Goal: Information Seeking & Learning: Learn about a topic

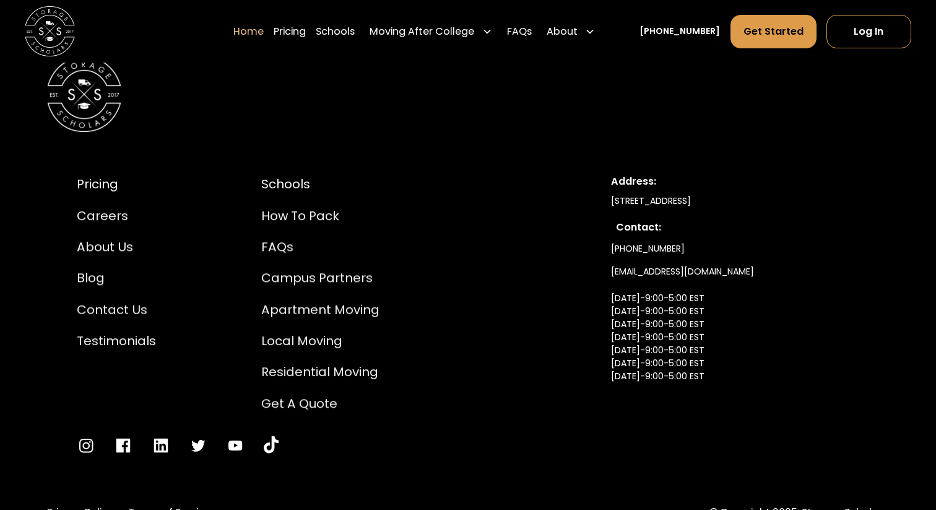
scroll to position [4201, 0]
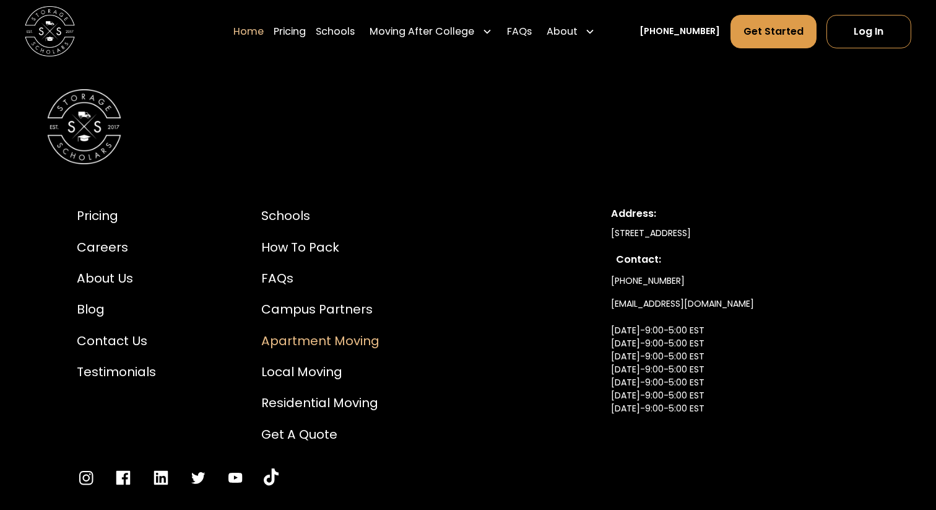
click at [310, 331] on div "Apartment Moving" at bounding box center [320, 340] width 118 height 19
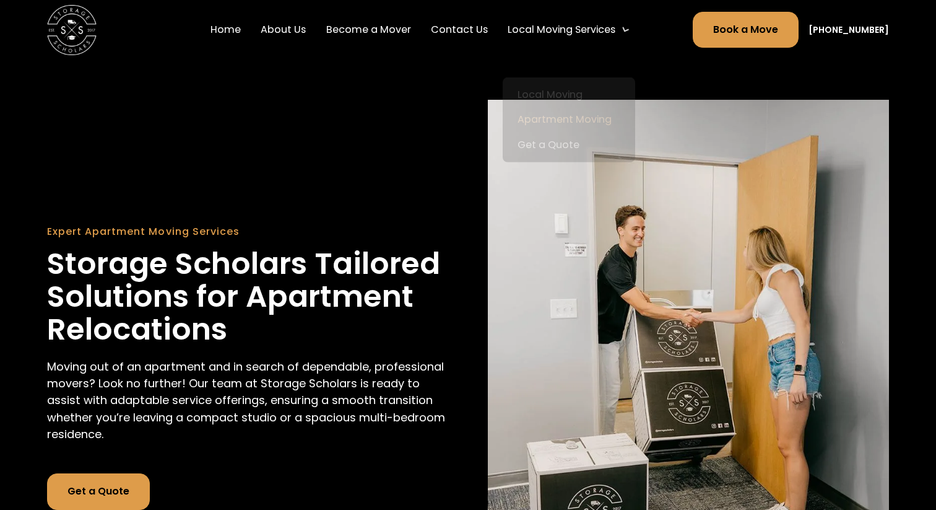
click at [579, 37] on div "Local Moving Services" at bounding box center [569, 29] width 133 height 25
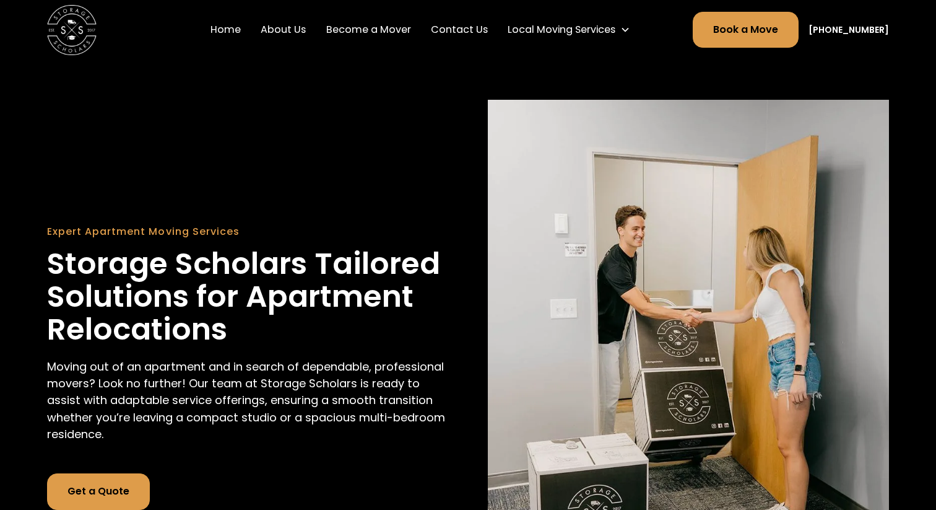
click at [245, 29] on link "Home" at bounding box center [226, 29] width 40 height 35
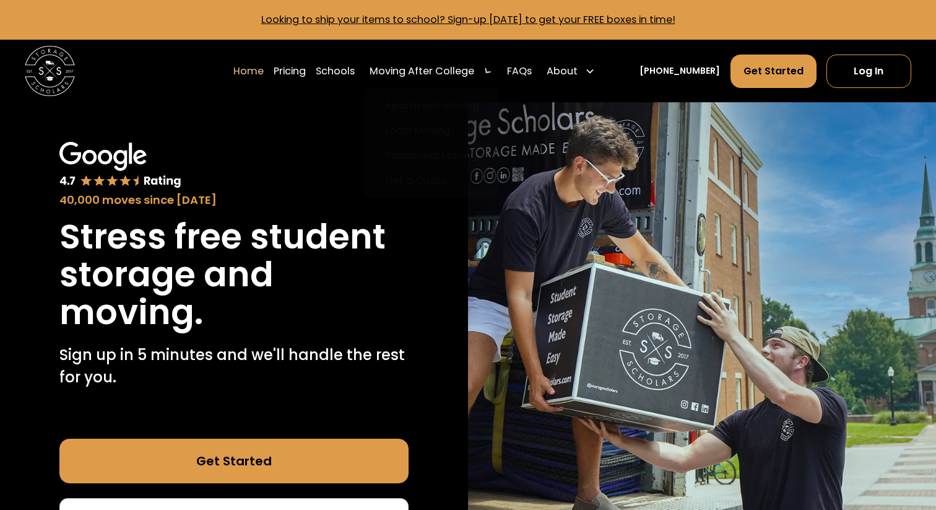
click at [308, 304] on h1 "Stress free student storage and moving." at bounding box center [233, 274] width 349 height 113
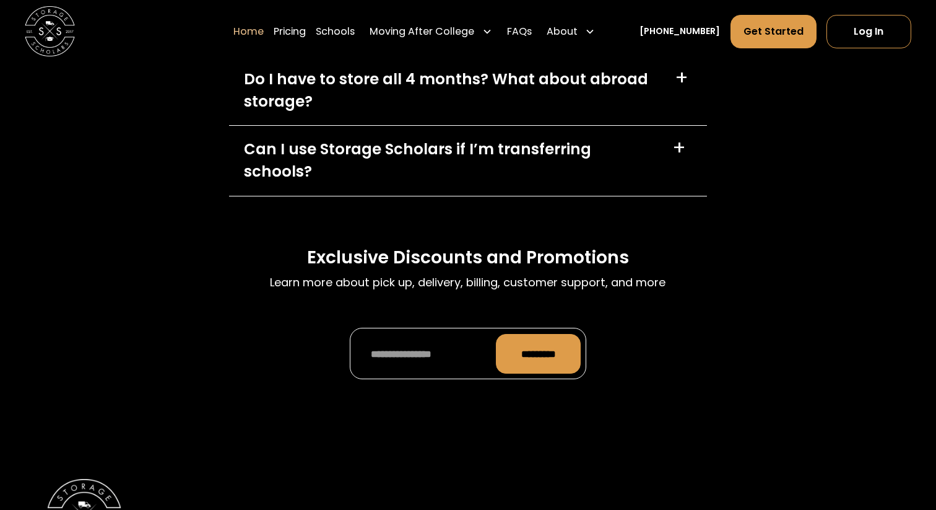
scroll to position [3702, 0]
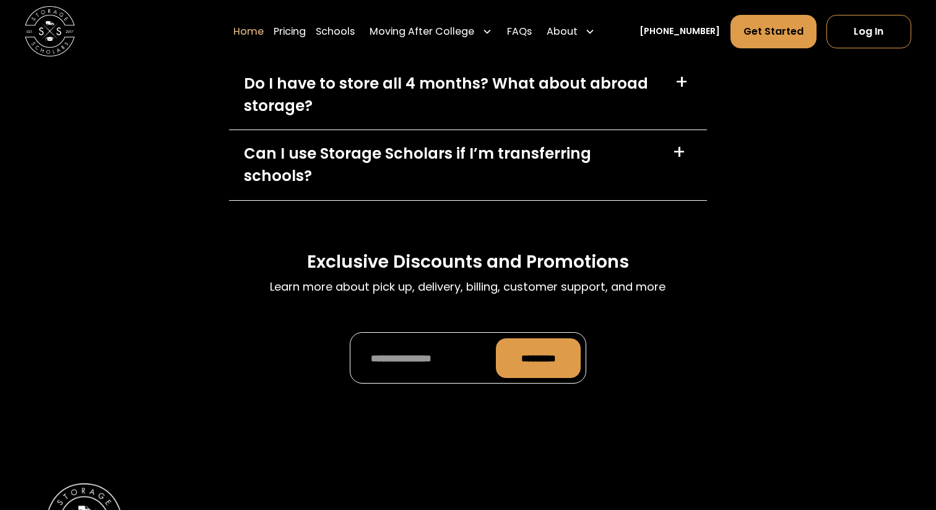
click at [507, 117] on div "Do I have to store all 4 months? What about abroad storage?" at bounding box center [452, 94] width 416 height 45
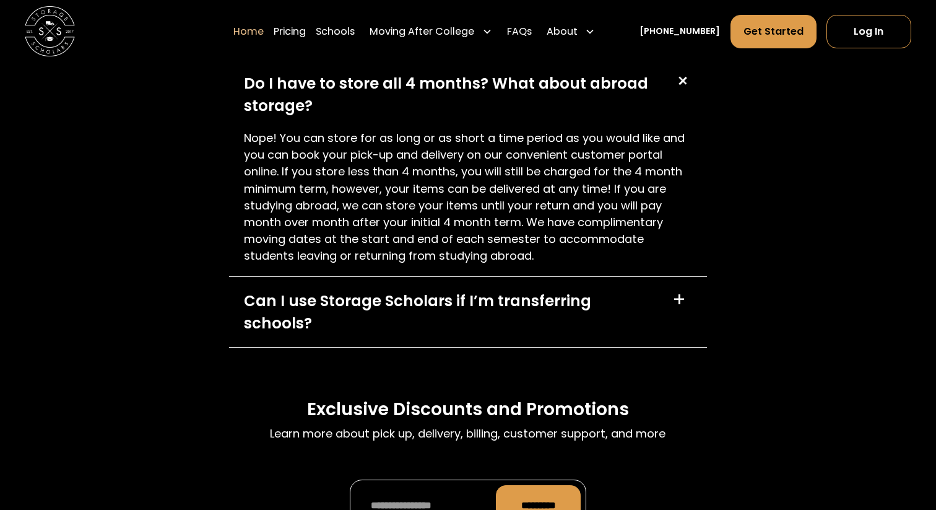
click at [507, 117] on div "Do I have to store all 4 months? What about abroad storage?" at bounding box center [452, 94] width 416 height 45
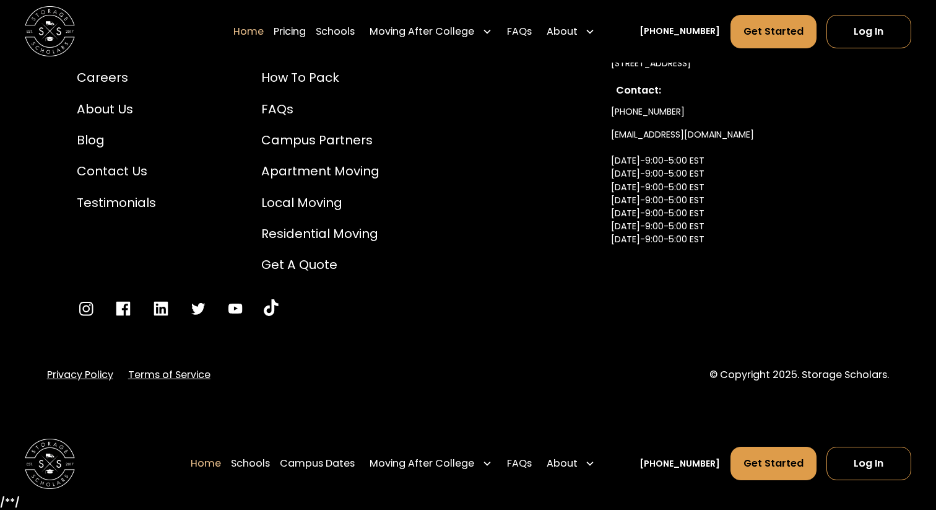
scroll to position [4284, 0]
